Goal: Information Seeking & Learning: Learn about a topic

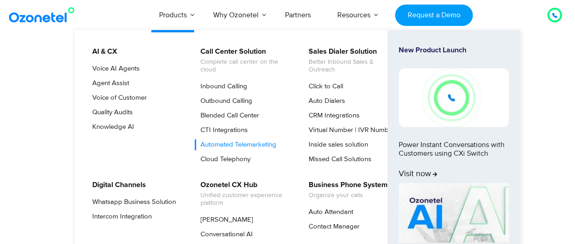
click at [245, 141] on link "Automated Telemarketing" at bounding box center [236, 144] width 83 height 11
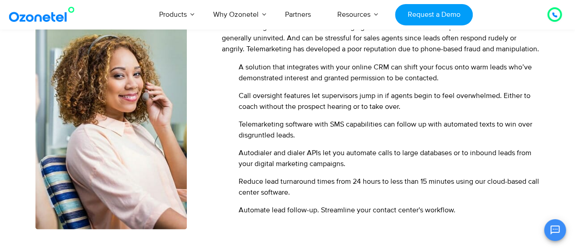
scroll to position [591, 0]
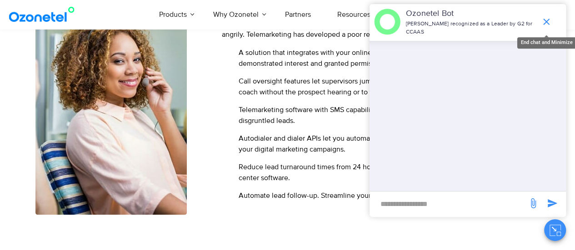
click at [546, 21] on icon "end chat or minimize" at bounding box center [546, 22] width 6 height 6
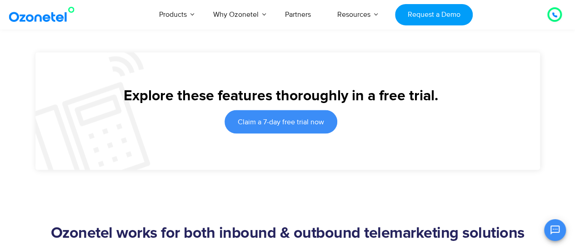
scroll to position [818, 0]
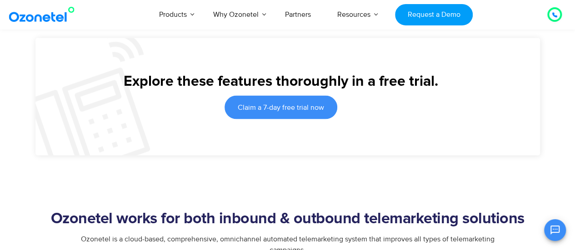
click at [555, 13] on icon at bounding box center [554, 14] width 5 height 5
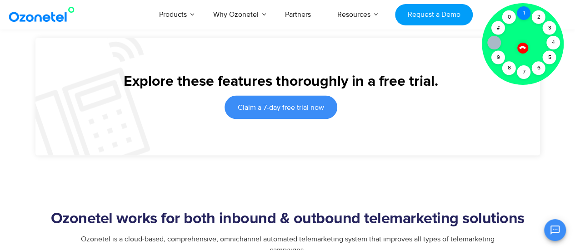
click at [526, 15] on div "1" at bounding box center [524, 13] width 14 height 14
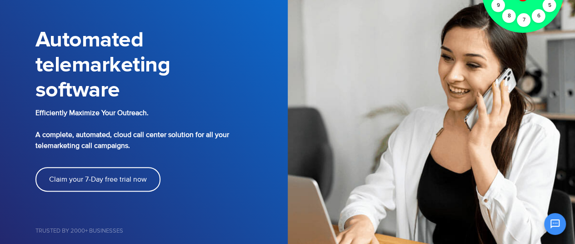
scroll to position [0, 0]
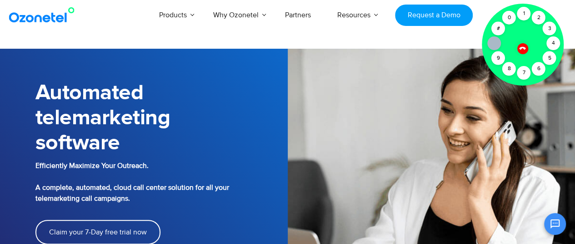
click at [494, 44] on icon at bounding box center [493, 43] width 7 height 7
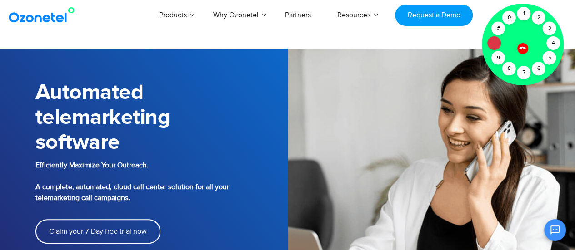
click at [494, 44] on icon at bounding box center [493, 43] width 7 height 7
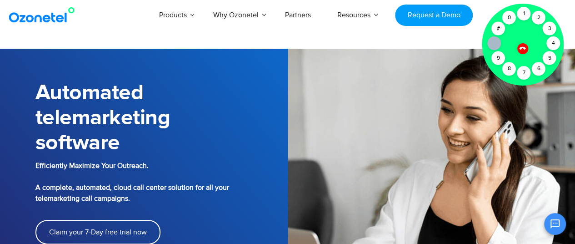
click at [494, 44] on icon at bounding box center [493, 43] width 7 height 7
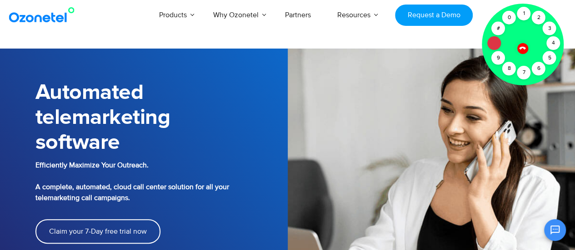
click at [494, 44] on icon at bounding box center [493, 43] width 7 height 7
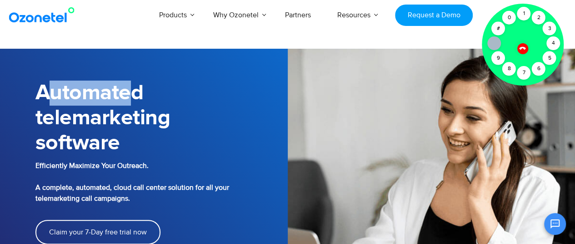
drag, startPoint x: 52, startPoint y: 96, endPoint x: 127, endPoint y: 97, distance: 75.5
click at [127, 97] on h1 "Automated telemarketing software" at bounding box center [161, 117] width 252 height 75
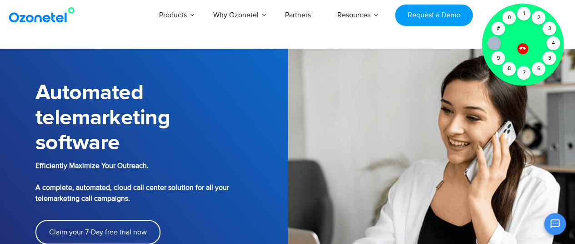
click at [524, 49] on icon at bounding box center [522, 48] width 6 height 6
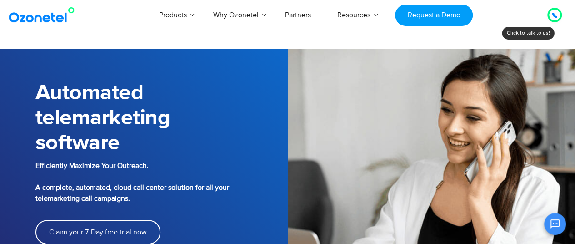
click at [557, 225] on icon "Open chat" at bounding box center [554, 223] width 11 height 11
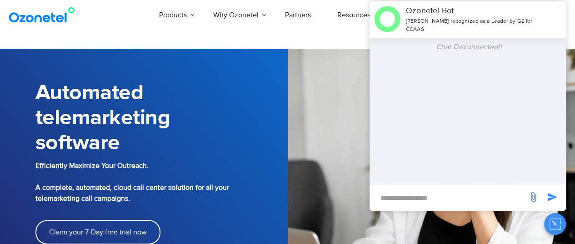
click at [555, 225] on icon "Close chat" at bounding box center [554, 223] width 11 height 11
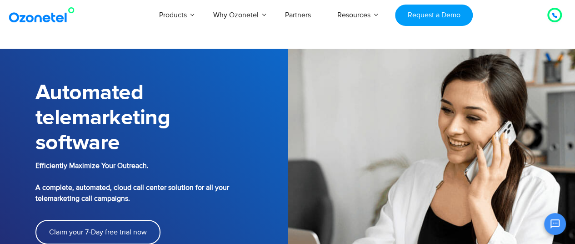
click at [556, 15] on icon at bounding box center [554, 15] width 5 height 5
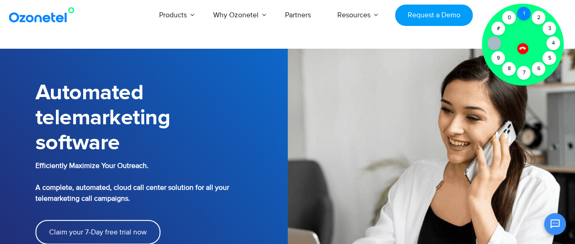
click at [524, 13] on div "1" at bounding box center [524, 14] width 14 height 14
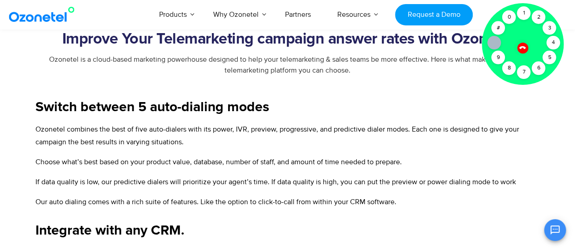
scroll to position [1273, 0]
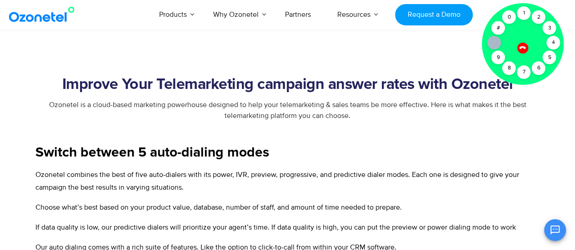
click at [522, 49] on icon at bounding box center [523, 48] width 8 height 8
